Goal: Task Accomplishment & Management: Manage account settings

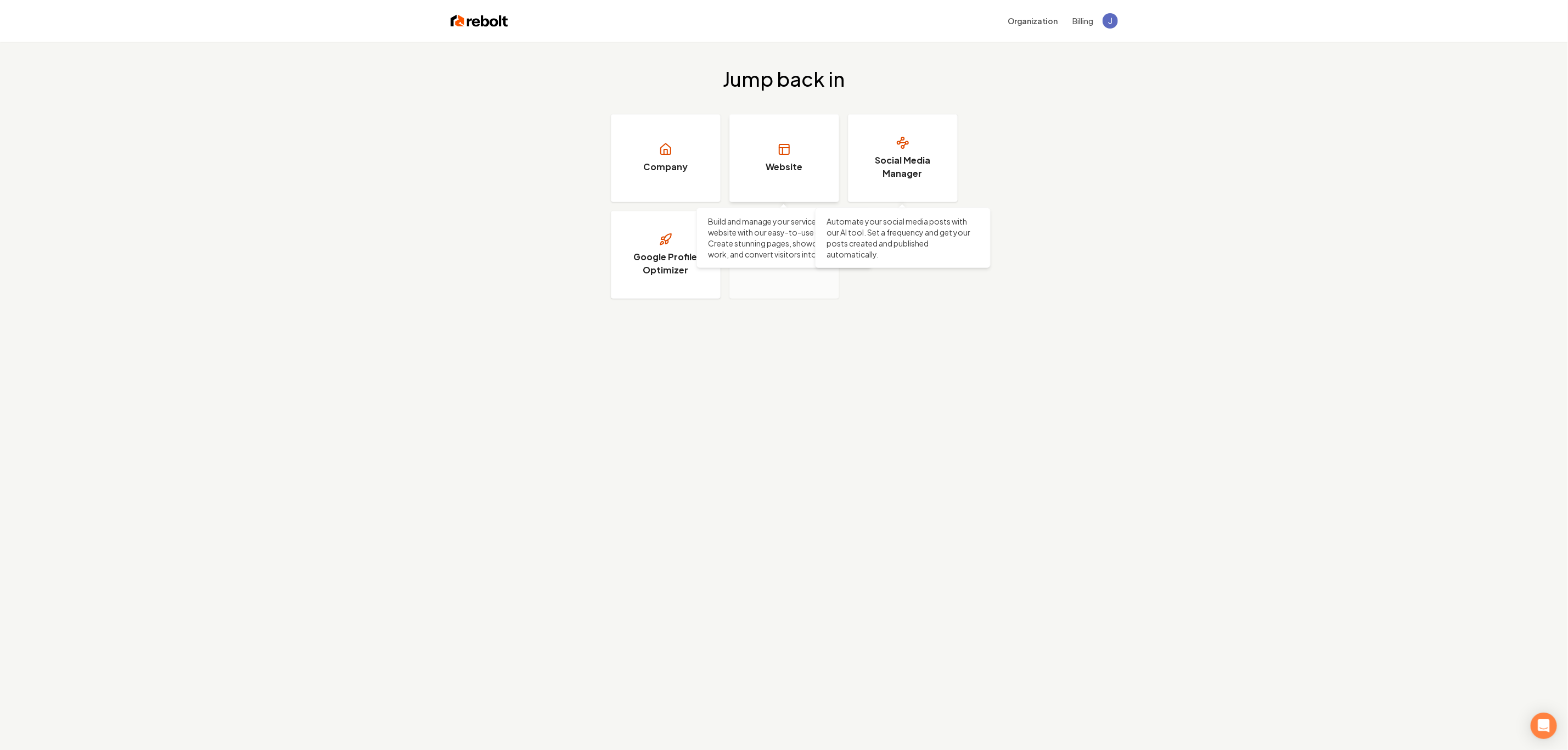
click at [806, 160] on link "Website" at bounding box center [784, 158] width 110 height 88
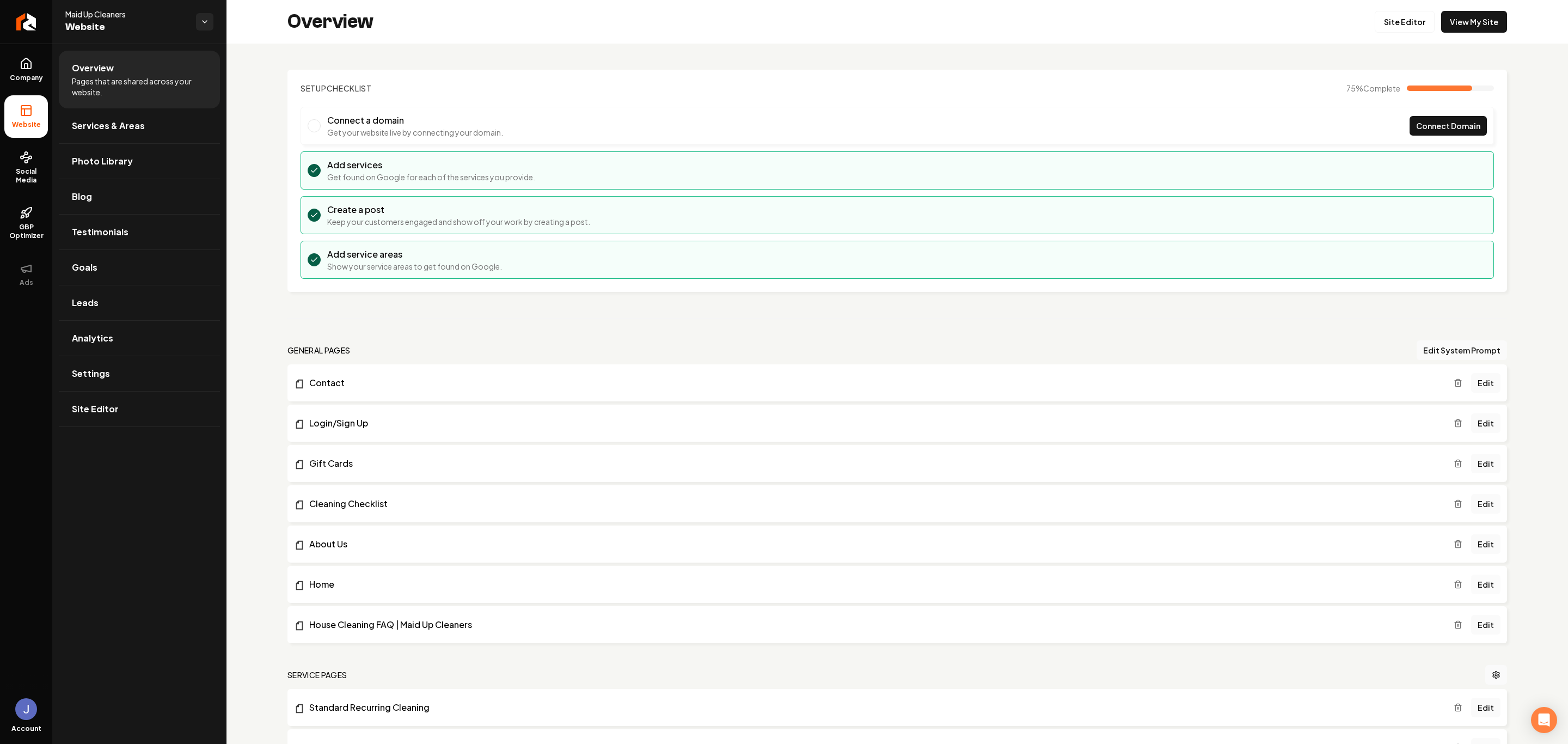
click at [1485, 587] on link "Edit" at bounding box center [1486, 584] width 29 height 19
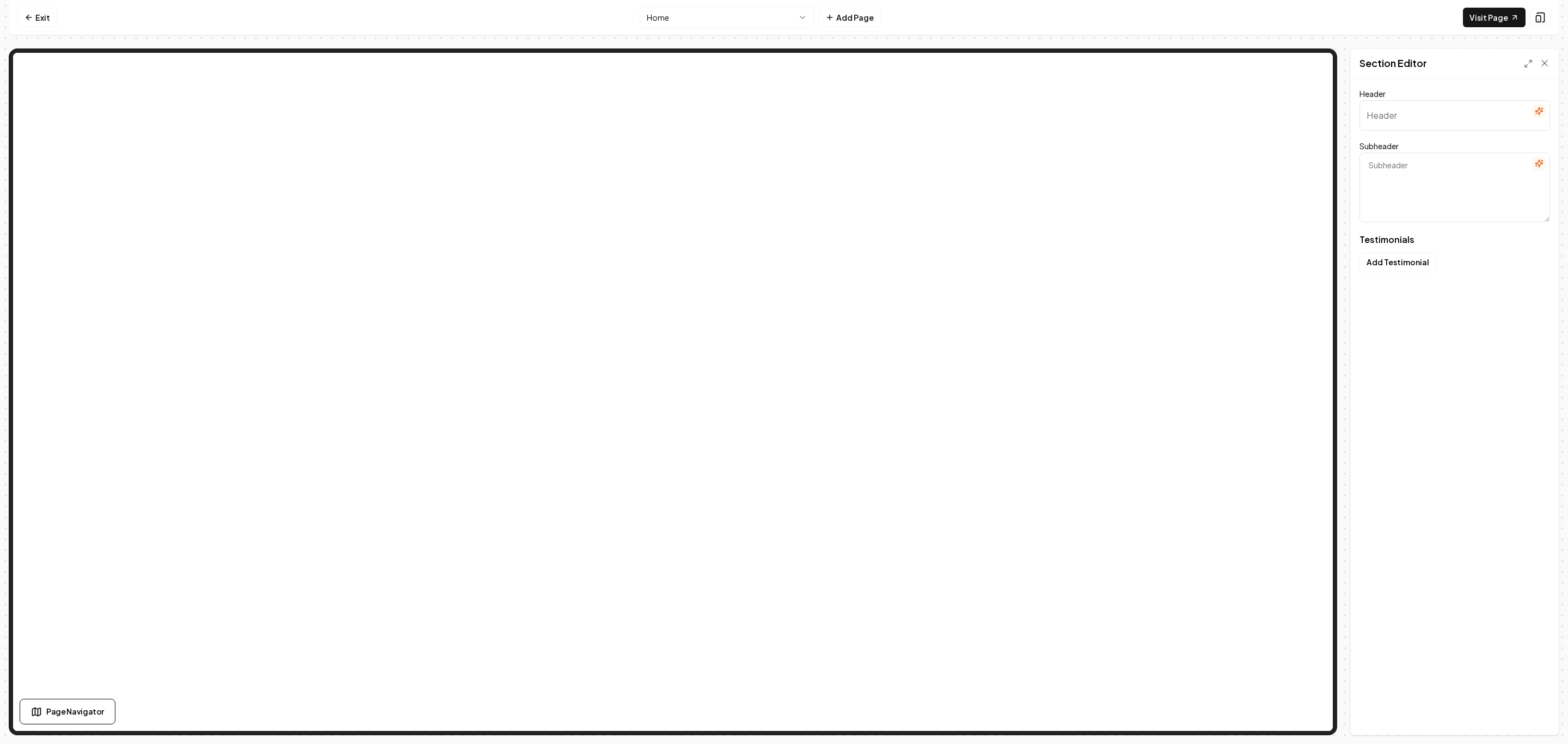
type input "Clients share their experiences"
type textarea "A closer look at their success stories"
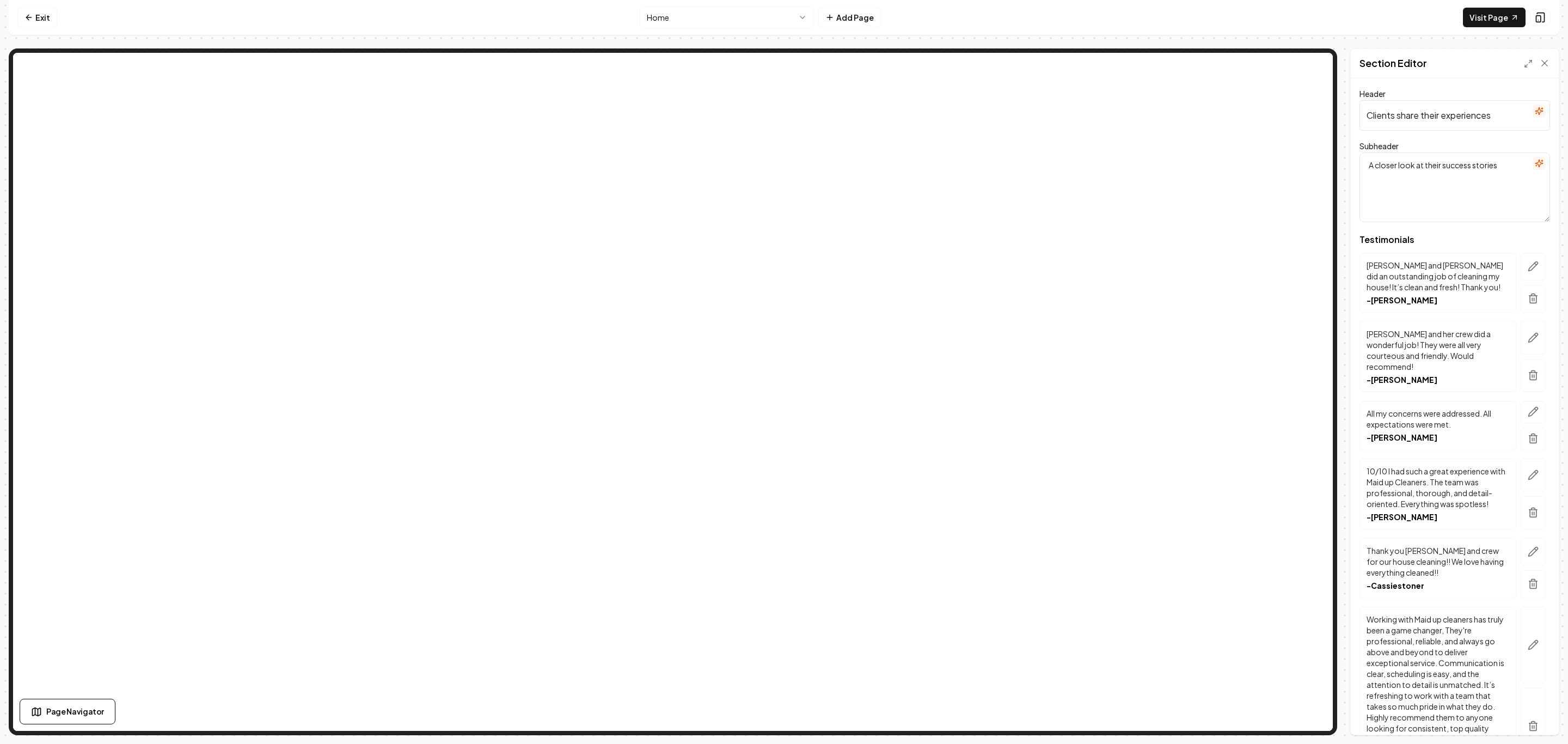
click at [1454, 116] on input "Clients share their experiences" at bounding box center [1454, 116] width 191 height 30
drag, startPoint x: 1496, startPoint y: 116, endPoint x: 1340, endPoint y: 118, distance: 156.0
click at [1340, 118] on div "Page Settings Section Editor Header Clients share their experiences Subheader A…" at bounding box center [783, 392] width 1550 height 687
drag, startPoint x: 1503, startPoint y: 118, endPoint x: 1381, endPoint y: 104, distance: 122.8
click at [1374, 113] on input "Real Reviews from Local Clients" at bounding box center [1454, 116] width 191 height 30
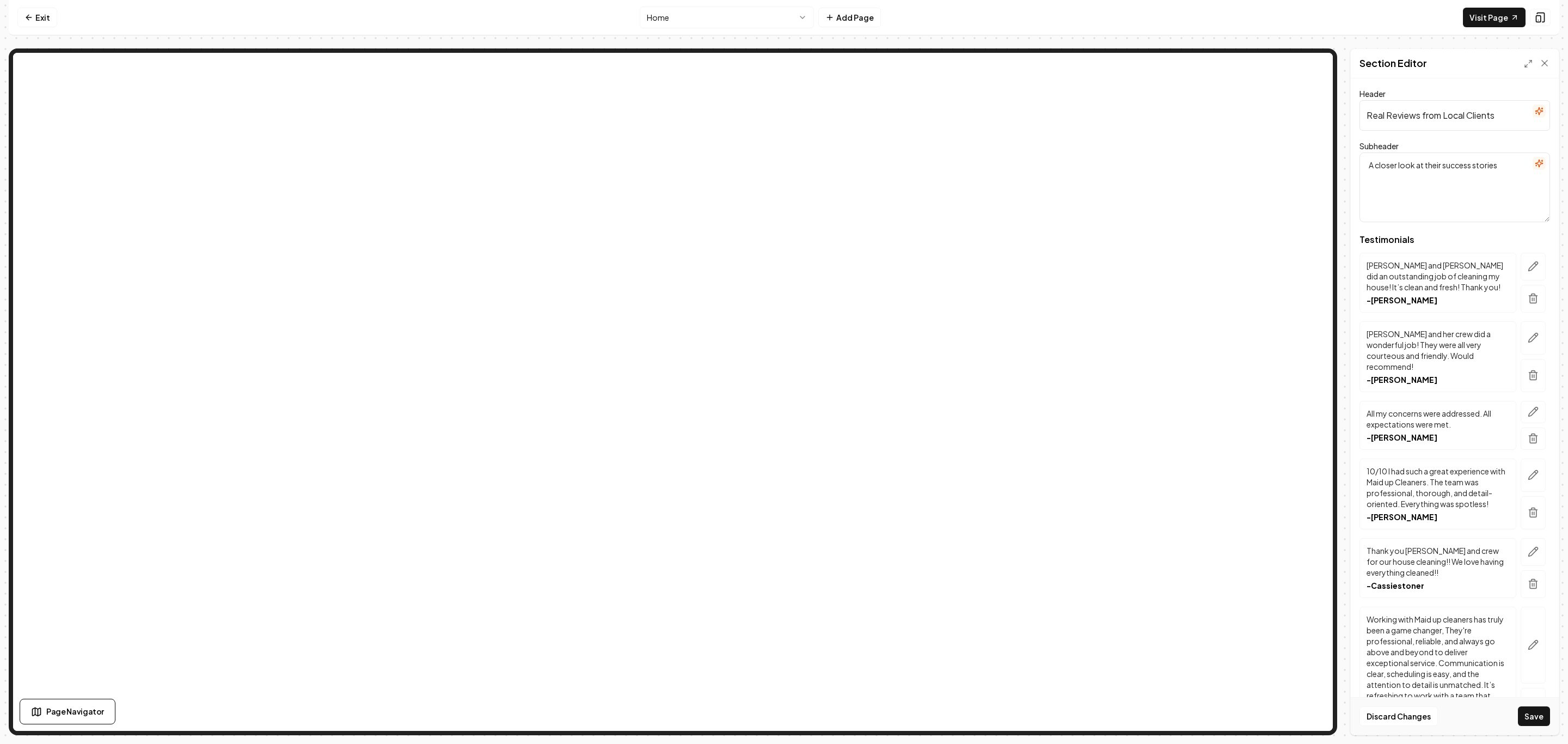
type input "R"
type input "Here's what they're saying..."
click at [1537, 720] on button "Save" at bounding box center [1534, 716] width 32 height 19
